Goal: Task Accomplishment & Management: Complete application form

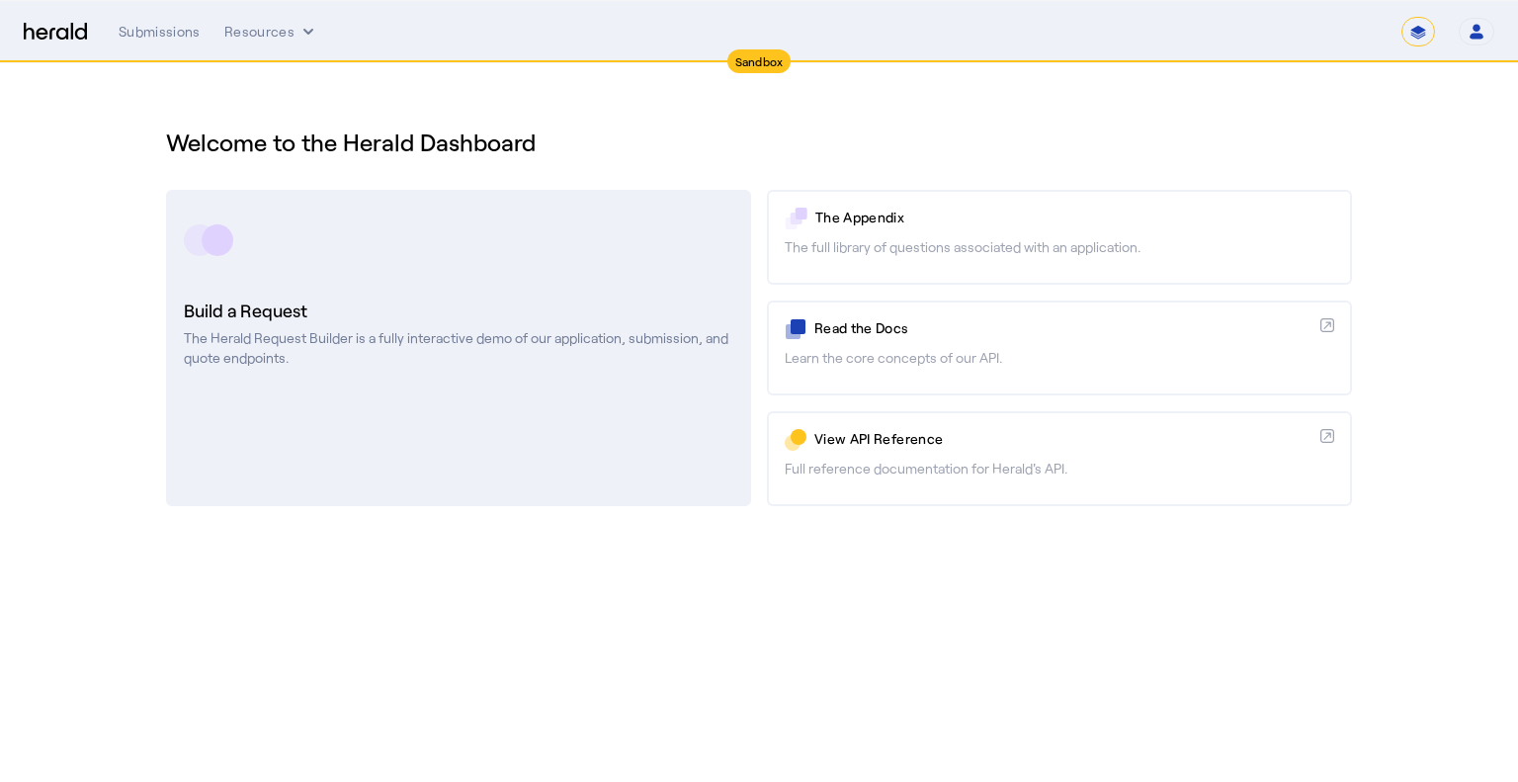
click at [494, 359] on p "The Herald Request Builder is a fully interactive demo of our application, subm…" at bounding box center [459, 348] width 550 height 40
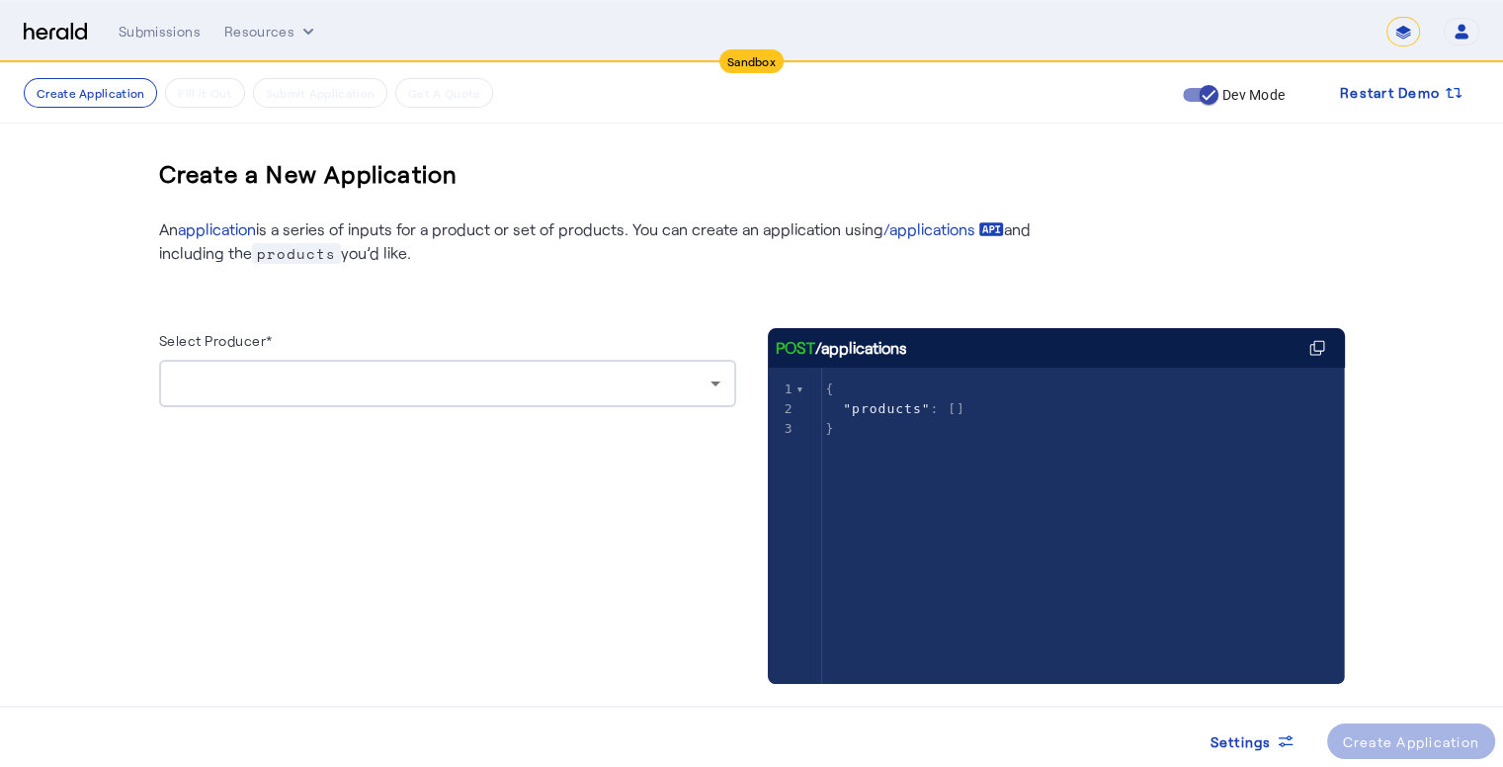
click at [293, 375] on div at bounding box center [443, 384] width 536 height 24
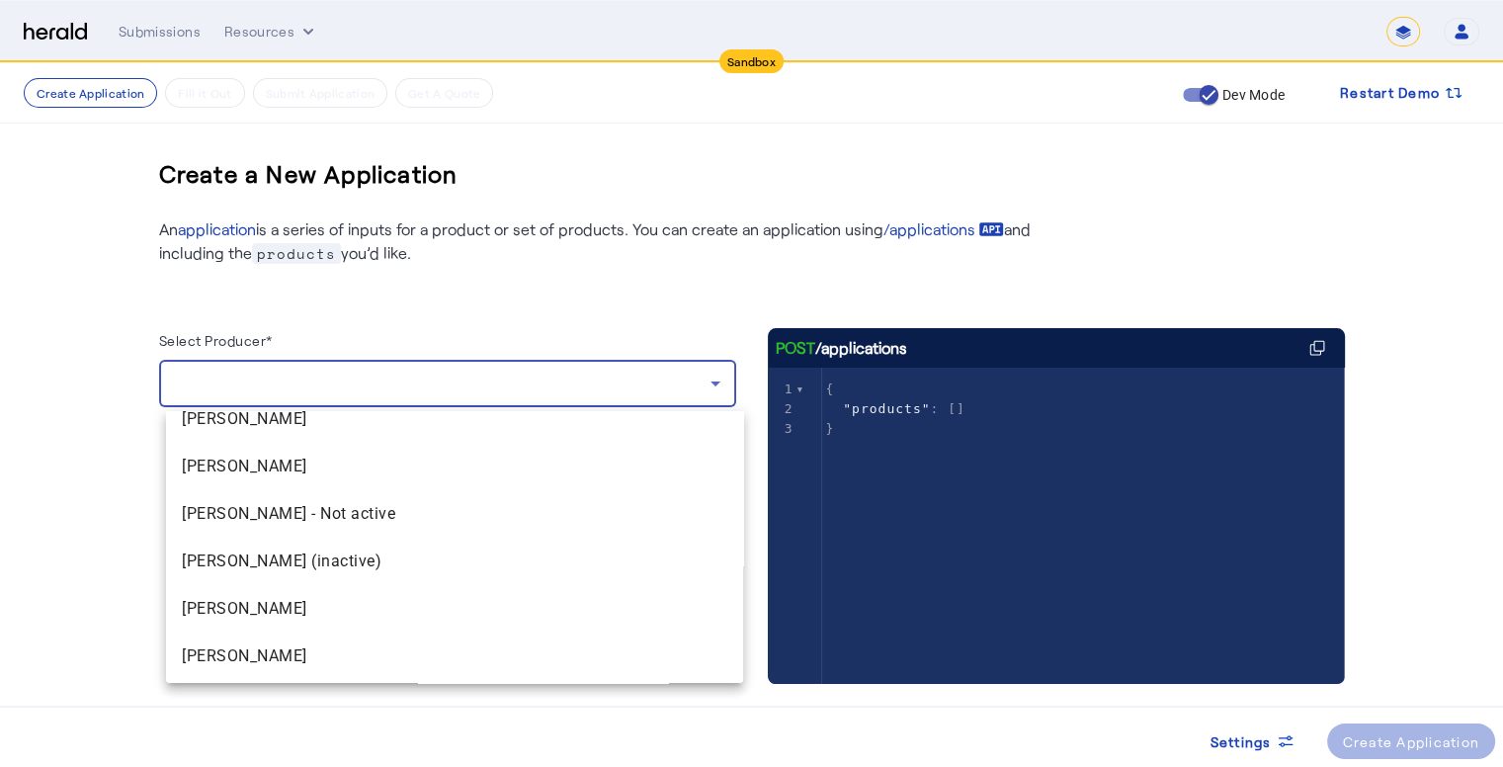
scroll to position [1724, 0]
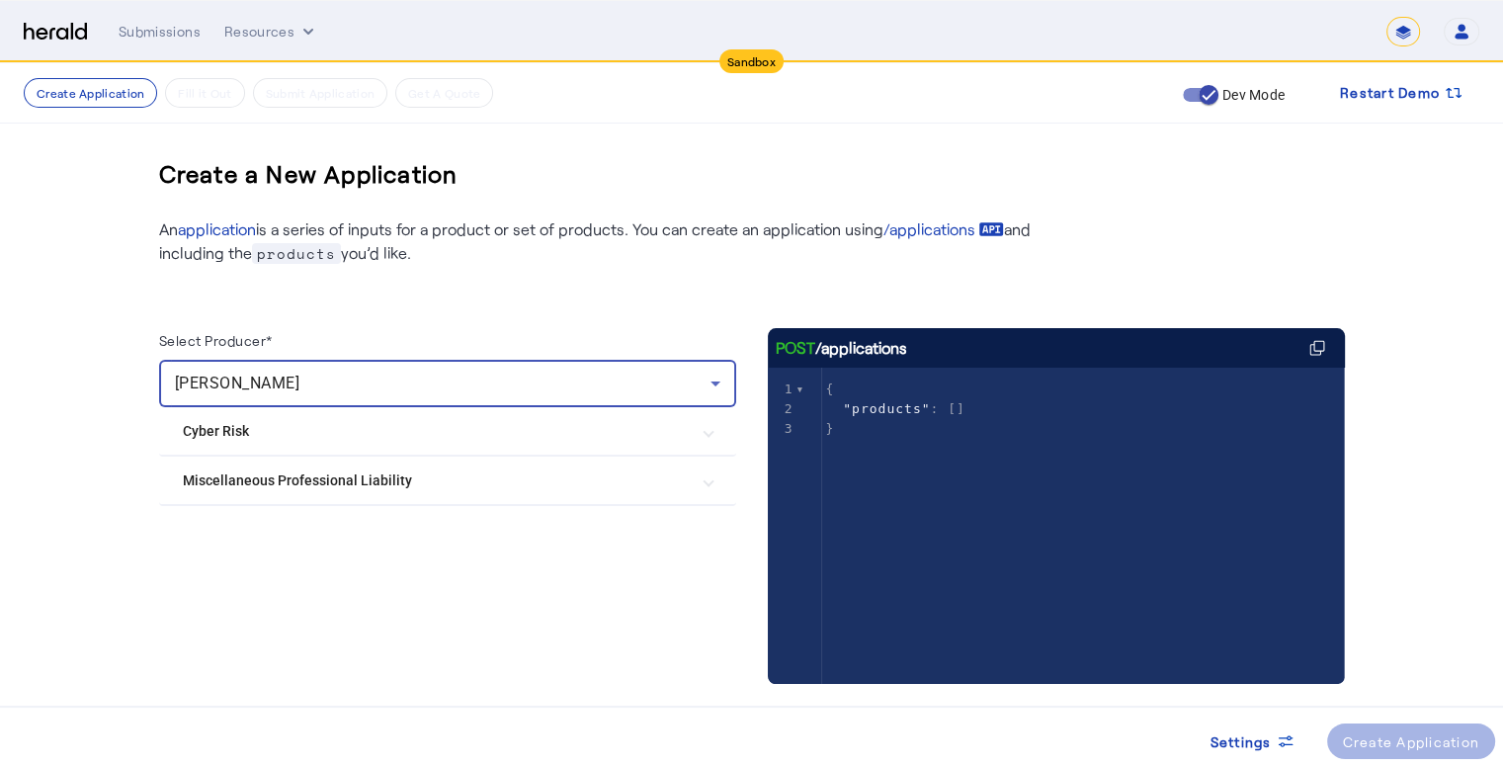
click at [367, 431] on Risk "Cyber Risk" at bounding box center [436, 431] width 506 height 21
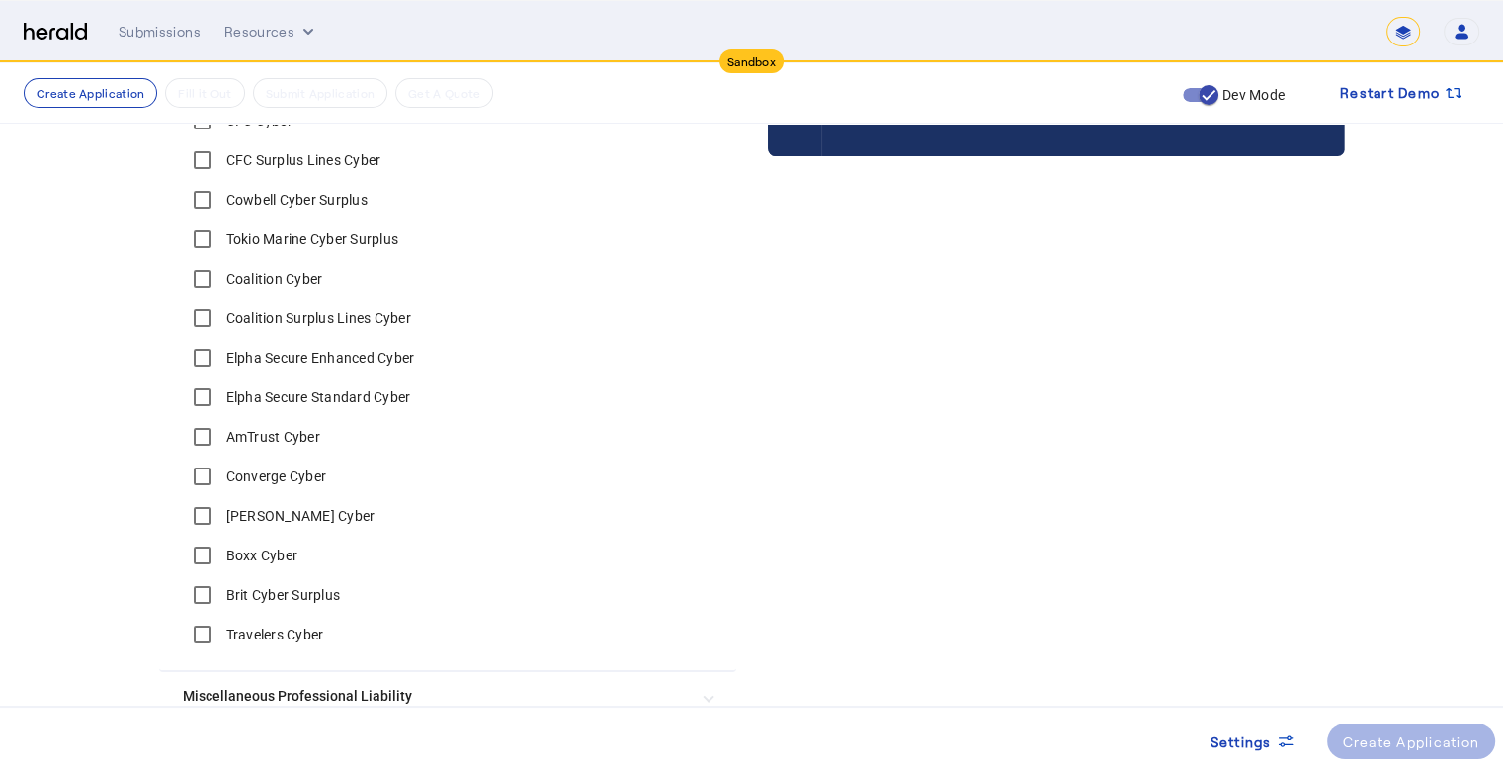
scroll to position [494, 0]
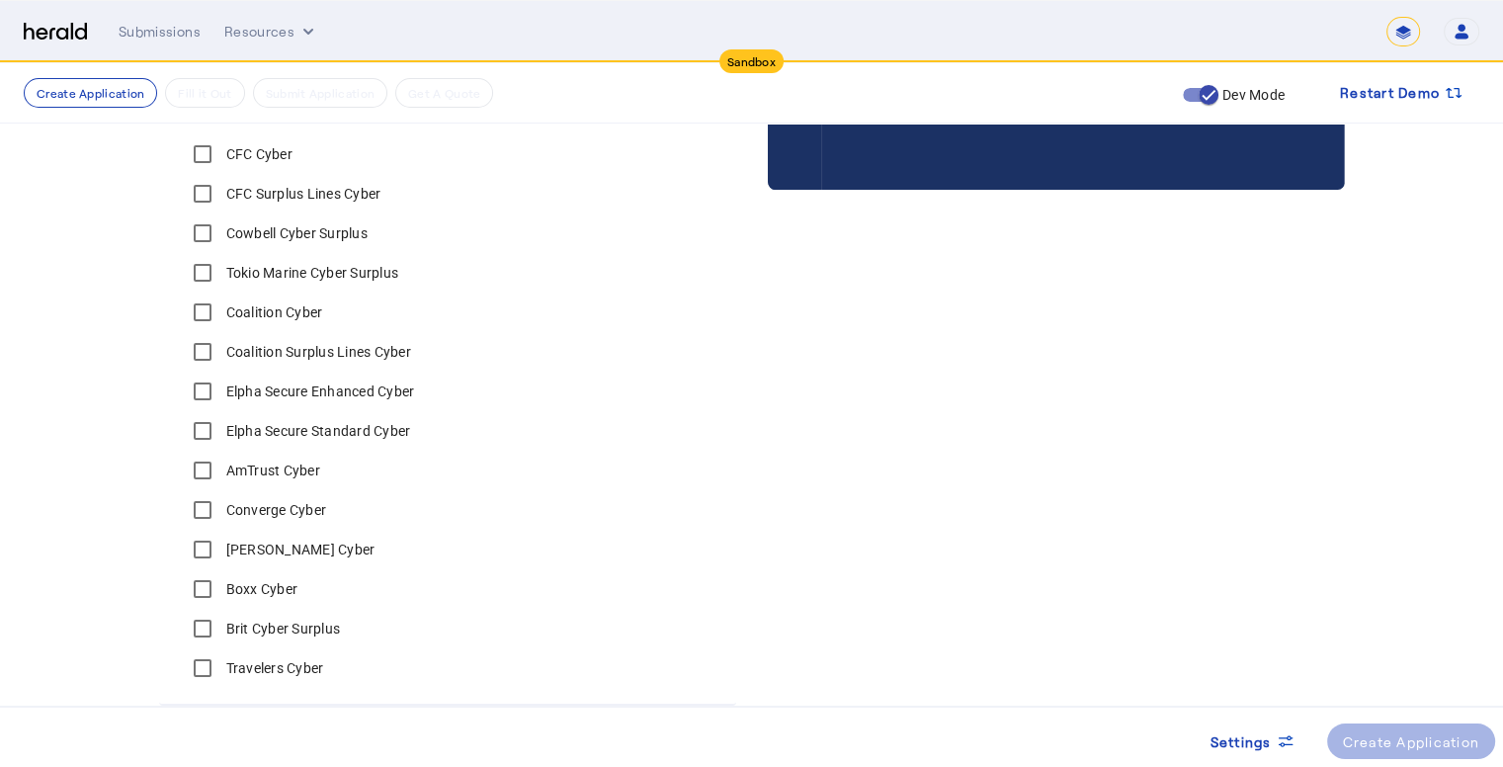
click at [295, 514] on label "Converge Cyber" at bounding box center [274, 510] width 105 height 20
click at [1391, 743] on div "Create Application" at bounding box center [1411, 741] width 137 height 21
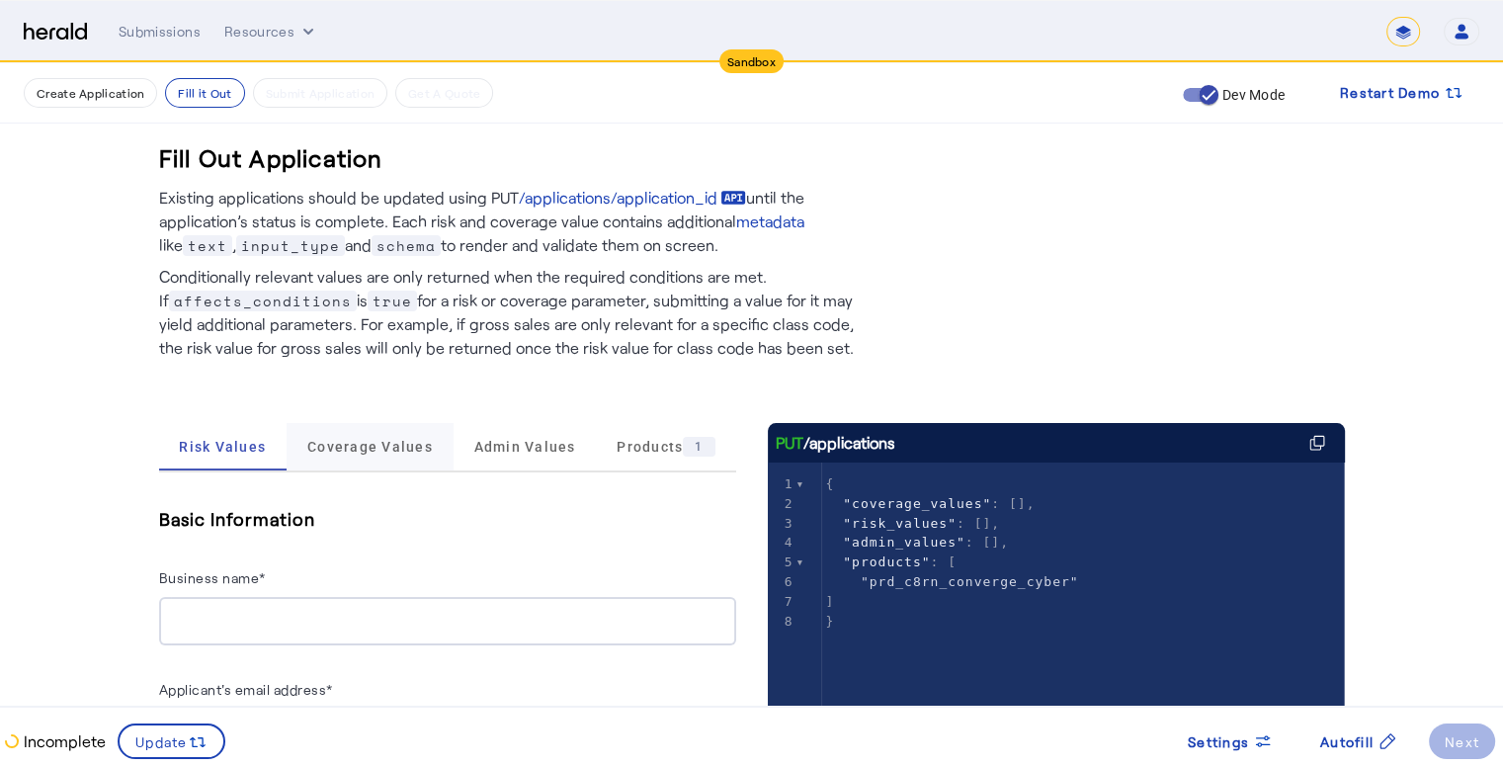
click at [372, 442] on span "Coverage Values" at bounding box center [370, 447] width 126 height 14
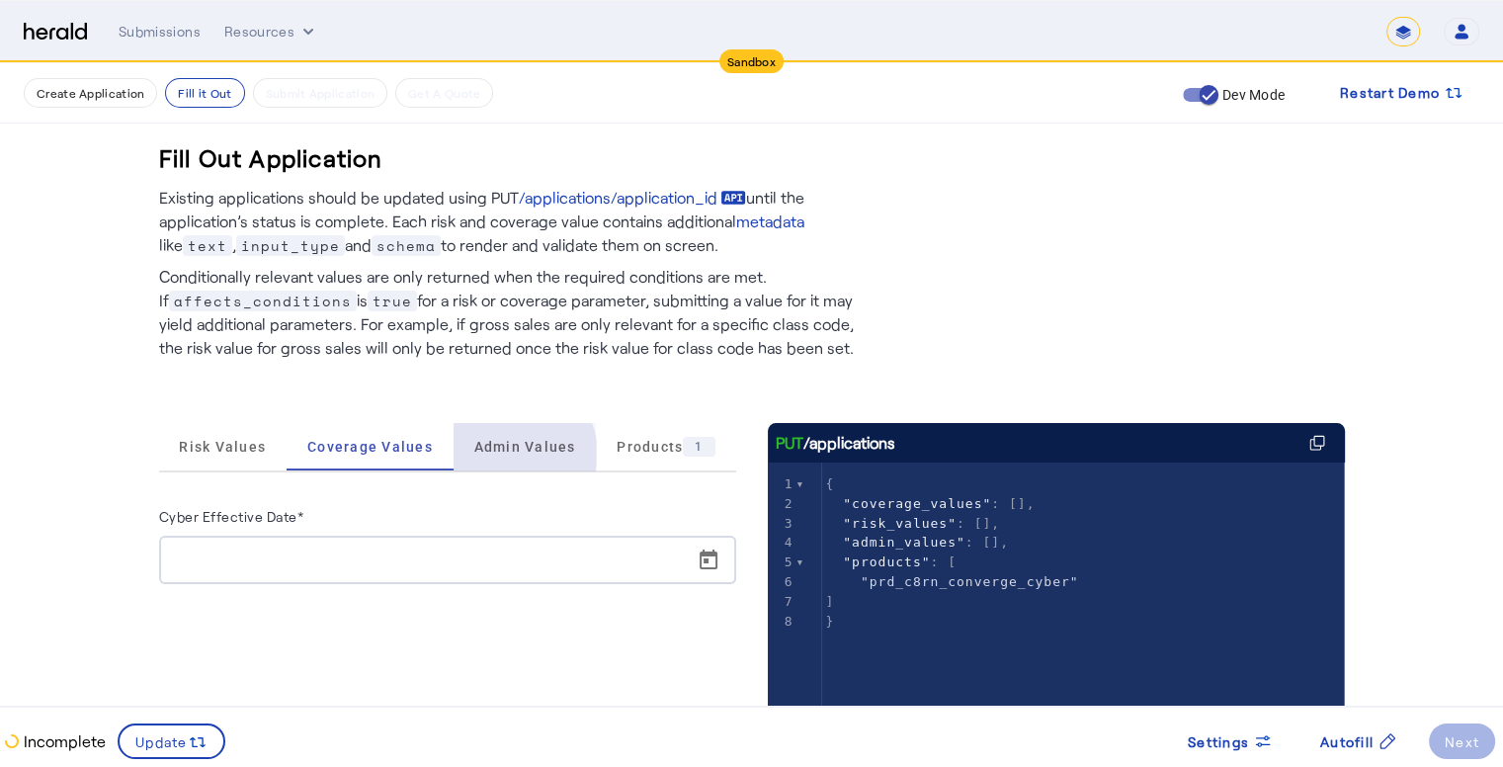
click at [518, 453] on span "Admin Values" at bounding box center [525, 447] width 102 height 14
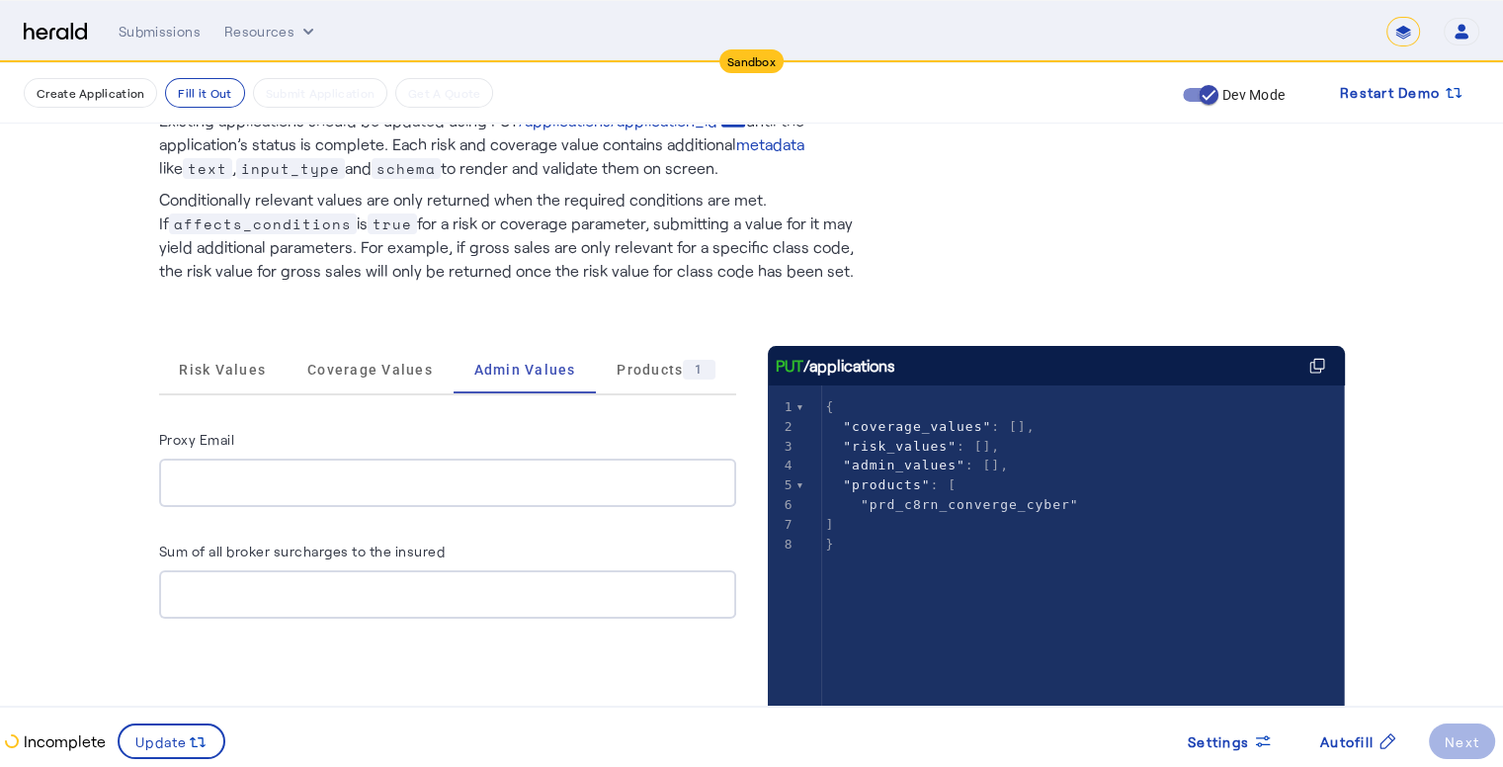
scroll to position [297, 0]
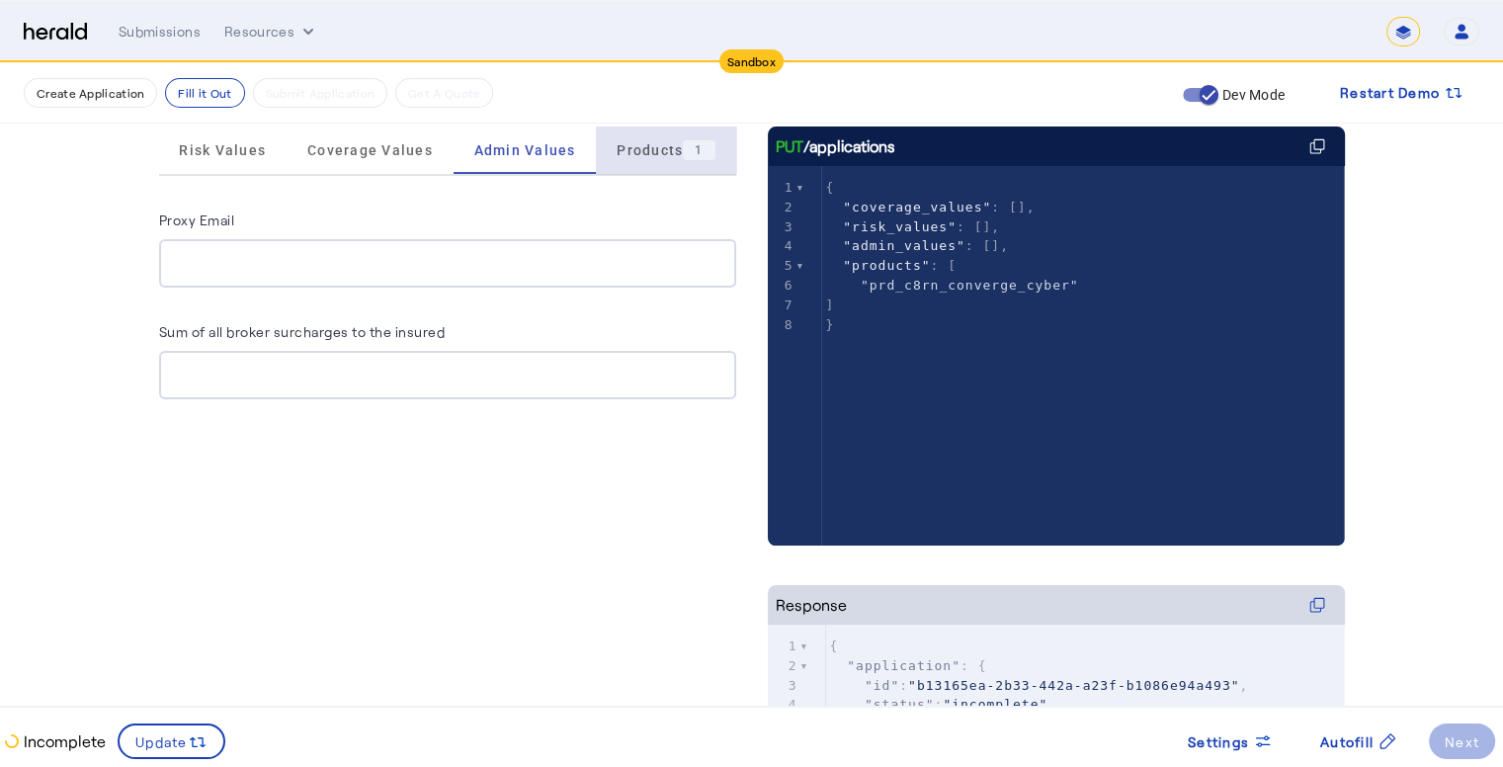
click at [654, 158] on span "Products 1" at bounding box center [666, 150] width 98 height 20
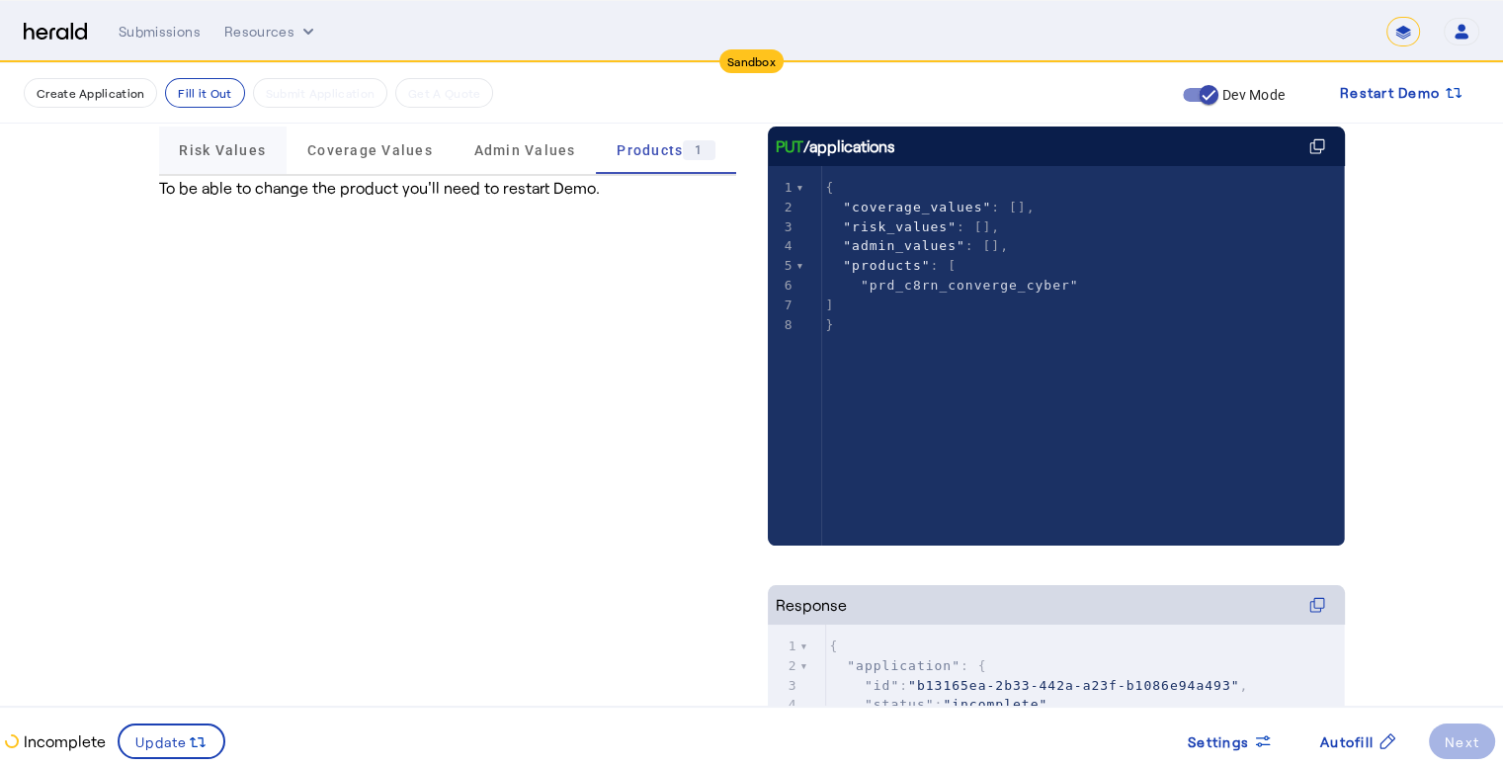
click at [220, 140] on span "Risk Values" at bounding box center [222, 150] width 87 height 47
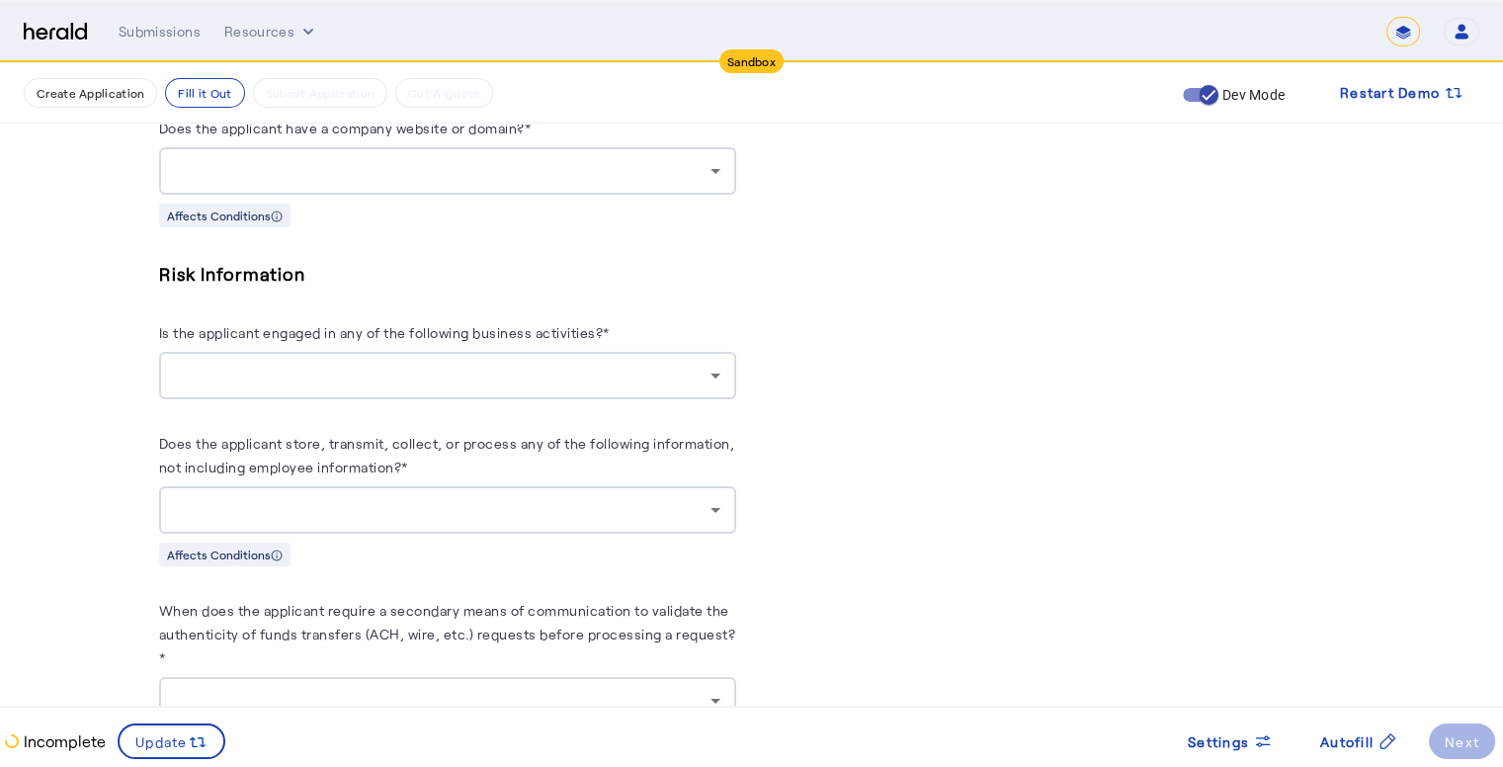
scroll to position [1581, 0]
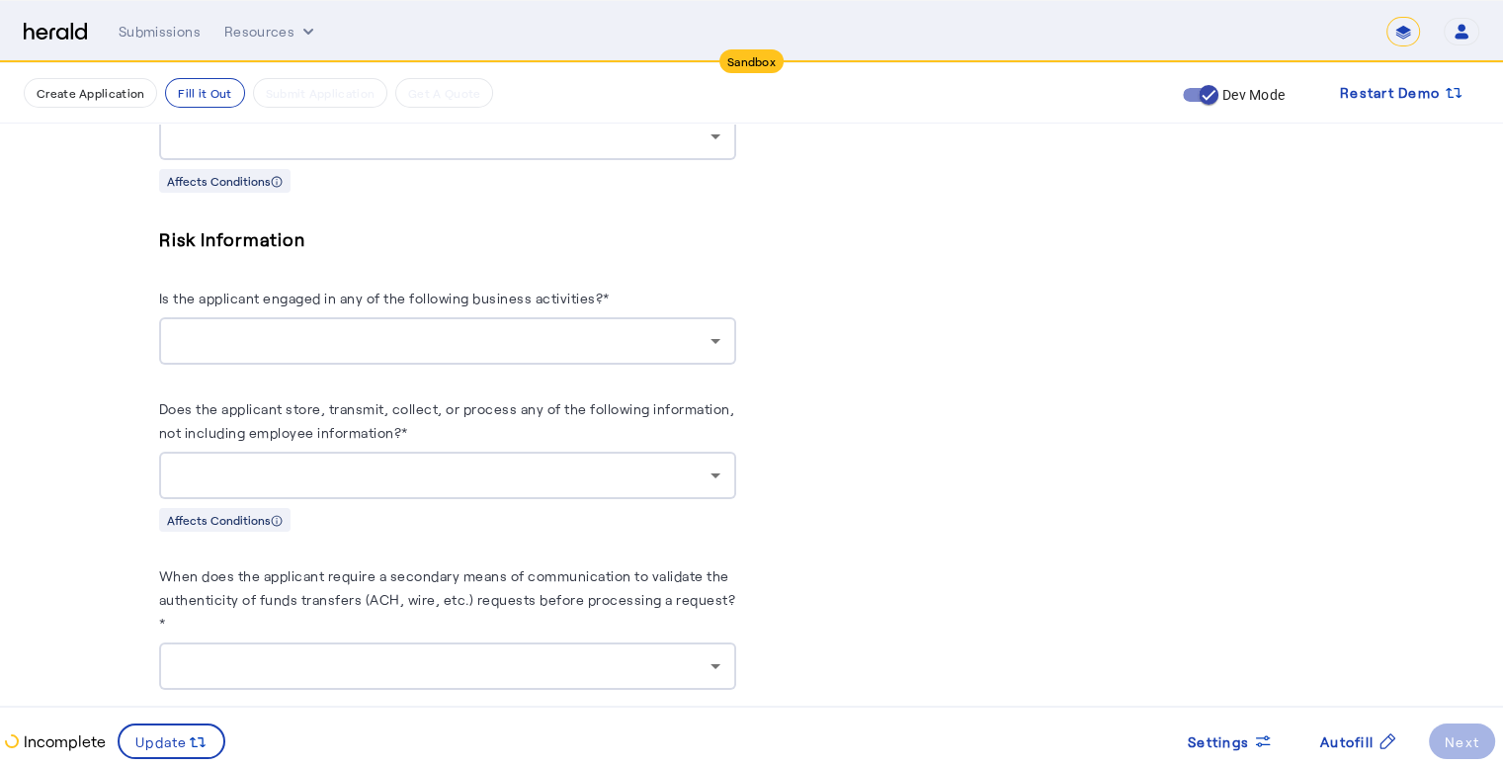
click at [502, 339] on div at bounding box center [443, 341] width 536 height 24
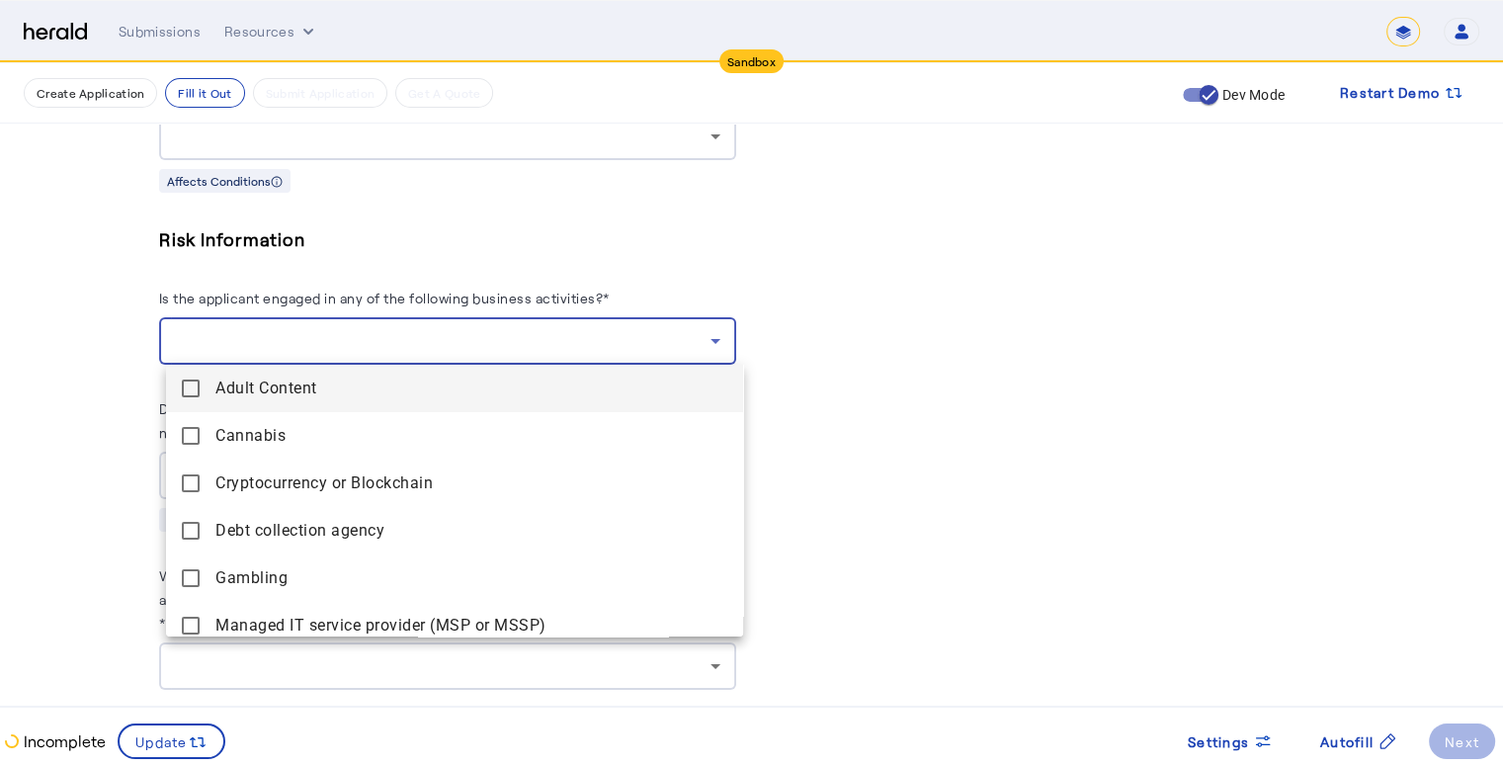
click at [506, 335] on div at bounding box center [751, 383] width 1503 height 767
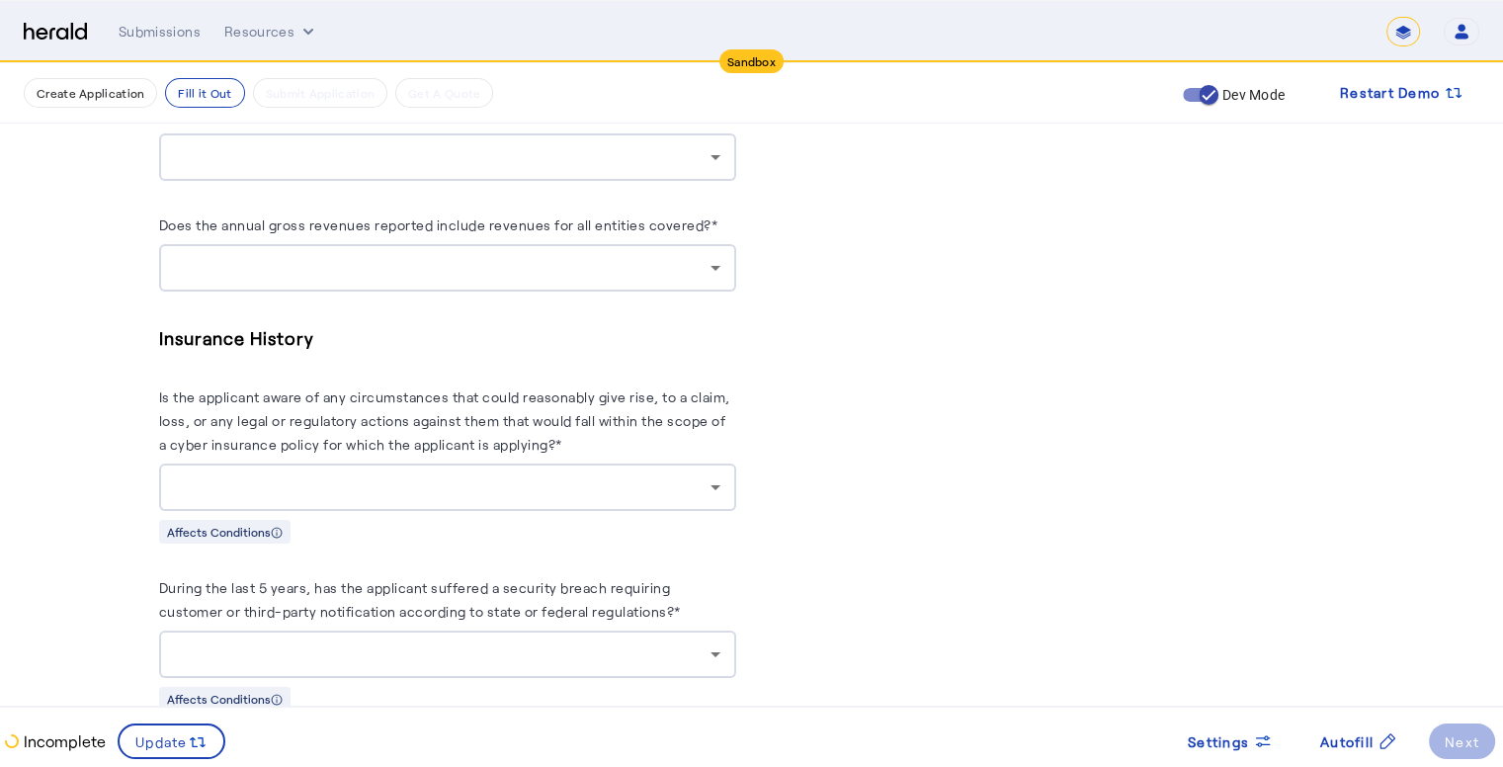
scroll to position [4424, 0]
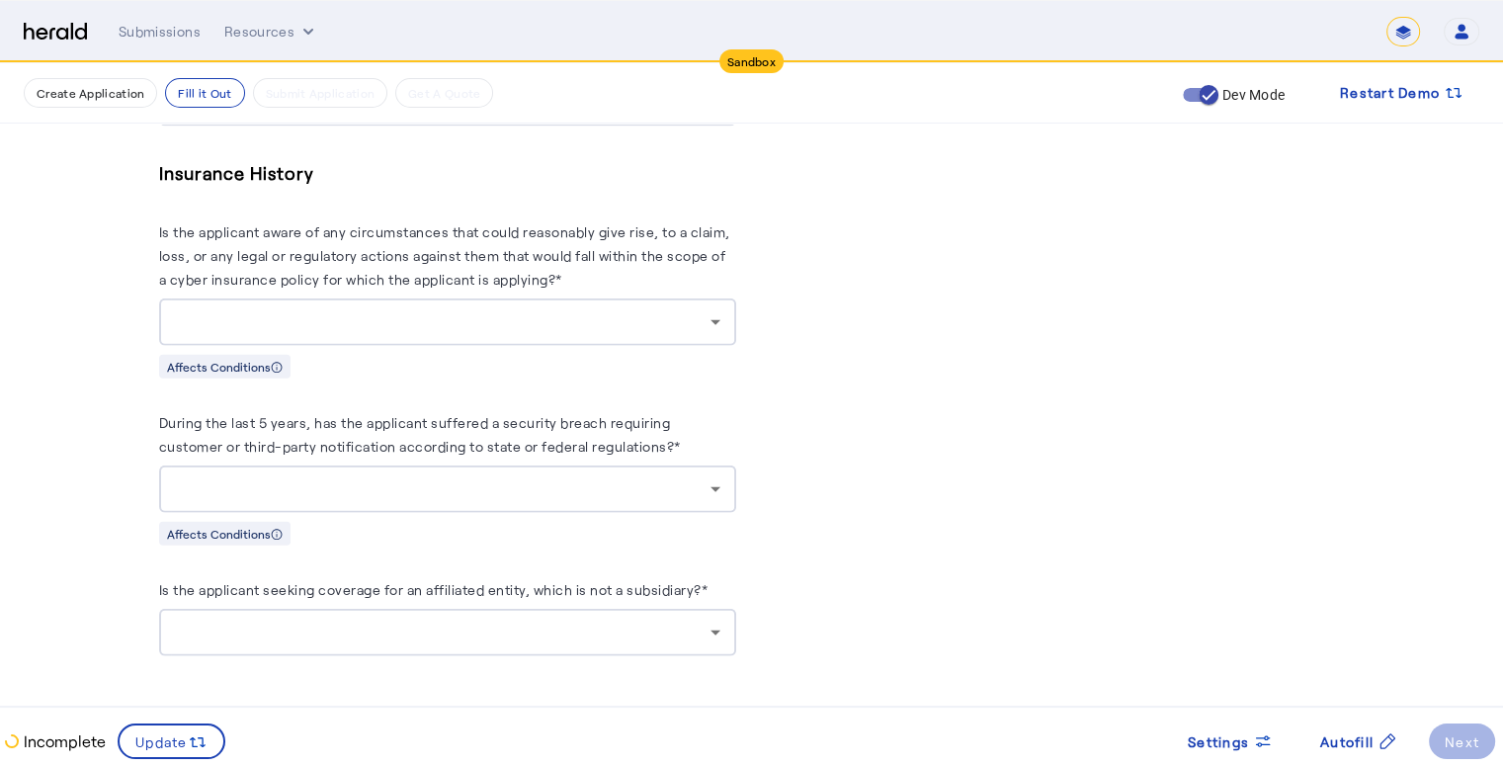
click at [302, 620] on div at bounding box center [448, 632] width 546 height 47
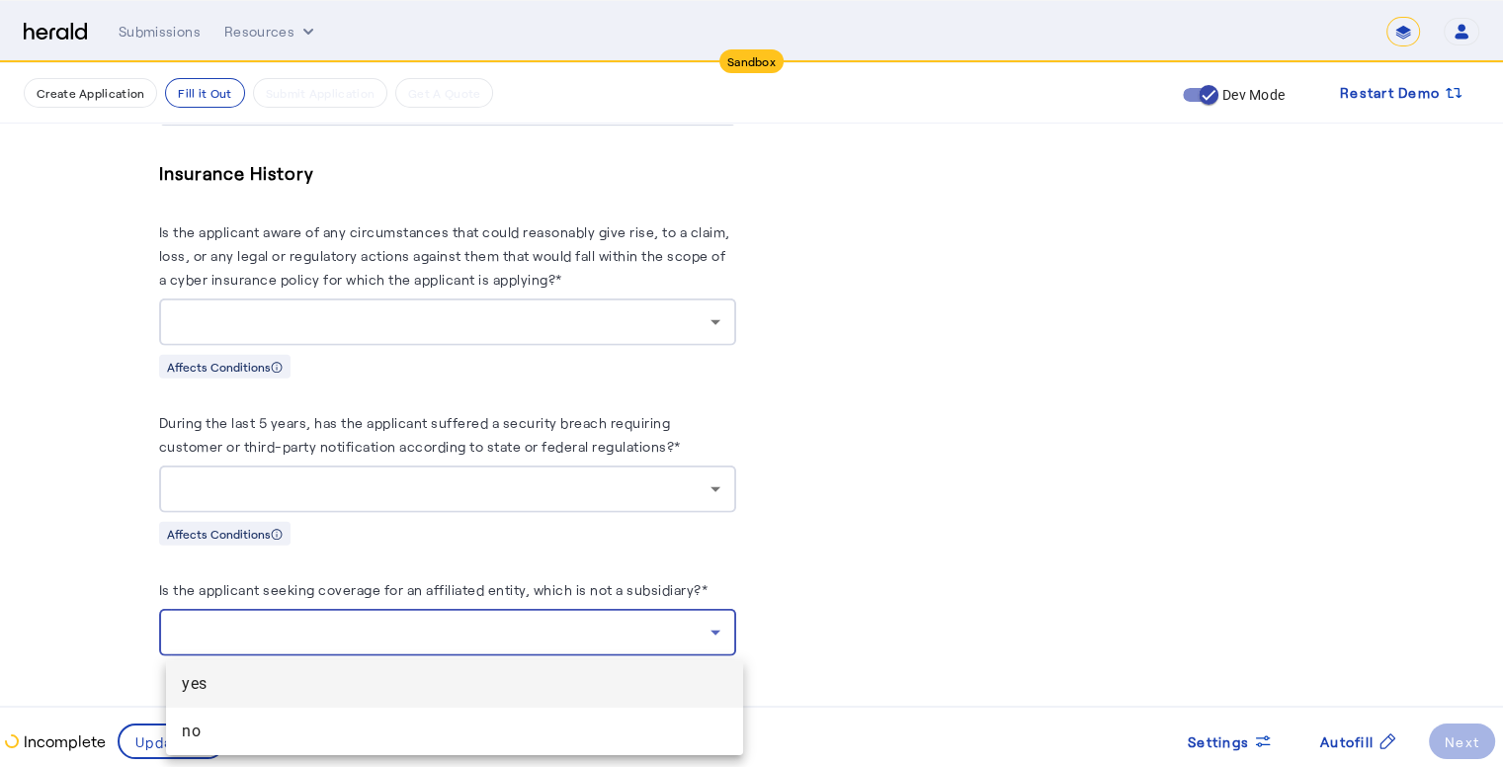
click at [302, 620] on div at bounding box center [751, 383] width 1503 height 767
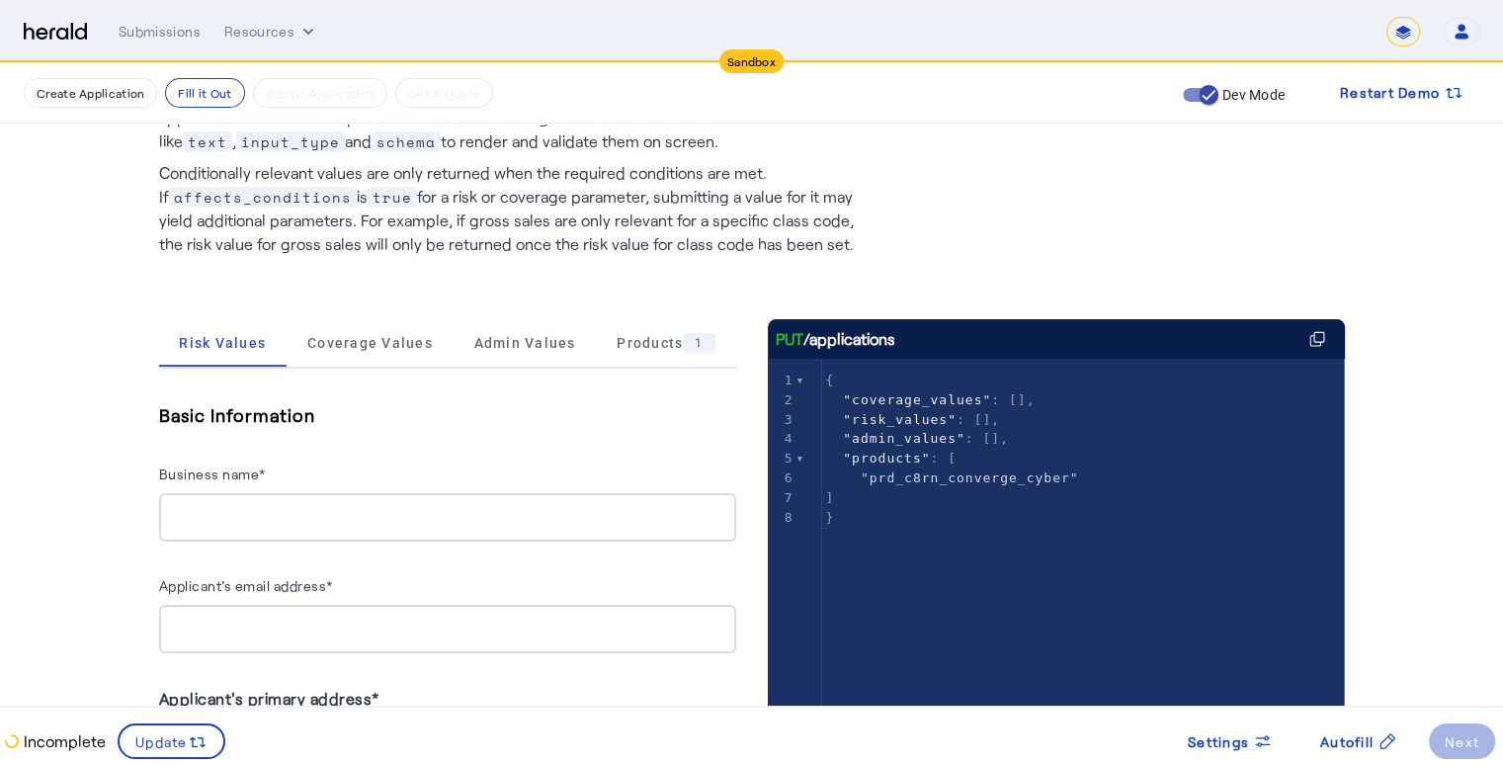
scroll to position [0, 0]
